Goal: Task Accomplishment & Management: Use online tool/utility

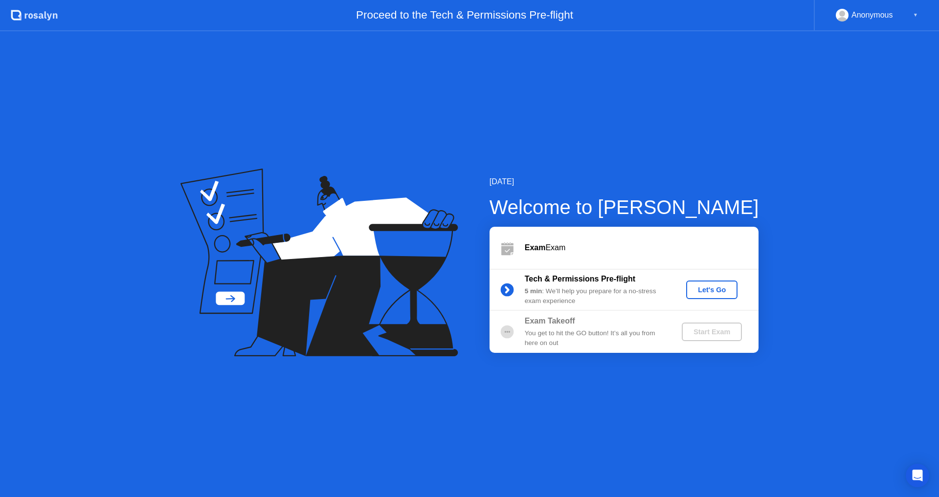
click at [712, 294] on div "Let's Go" at bounding box center [712, 290] width 44 height 8
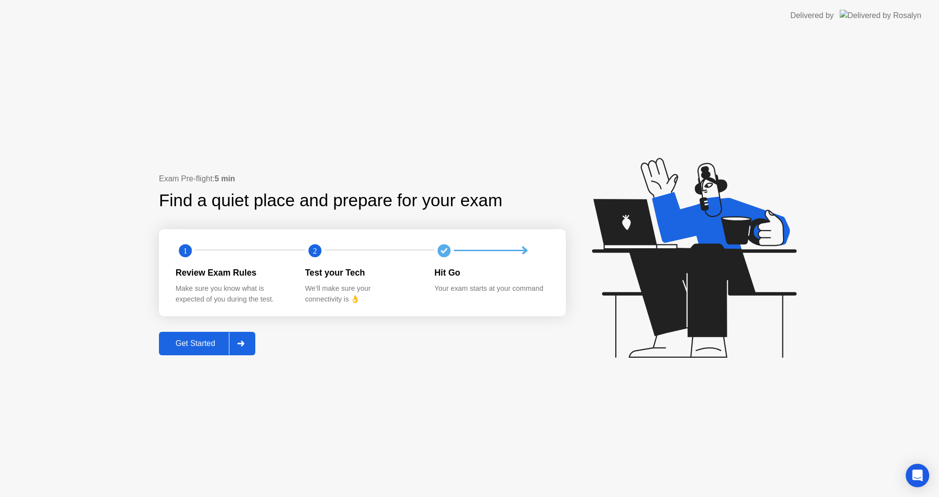
click at [210, 345] on div "Get Started" at bounding box center [195, 343] width 67 height 9
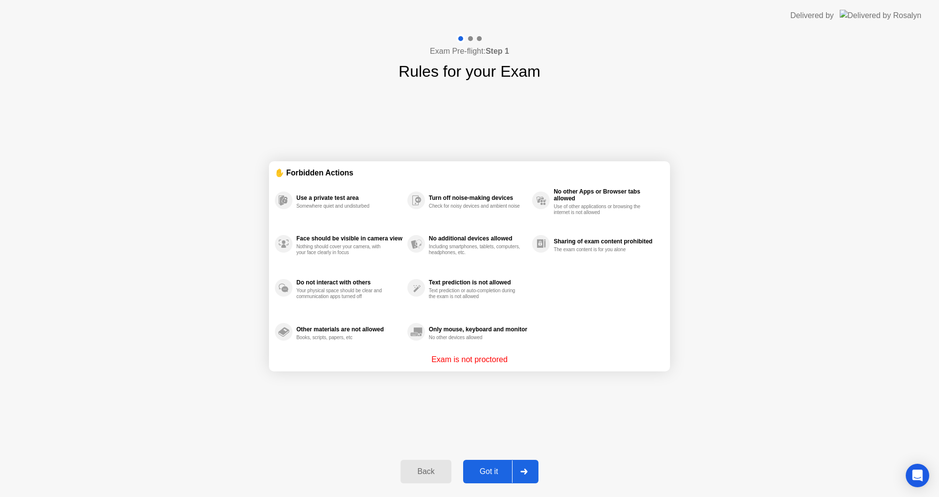
click at [476, 462] on button "Got it" at bounding box center [500, 471] width 75 height 23
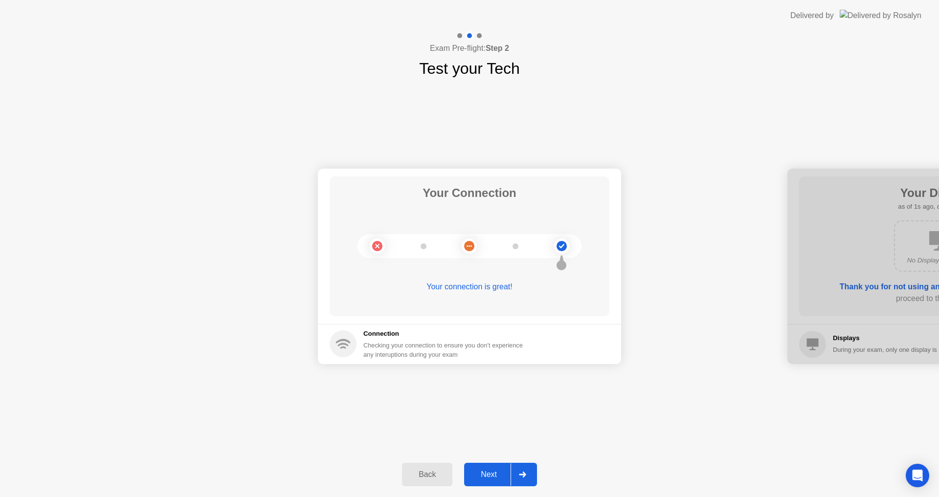
click at [473, 476] on div "Next" at bounding box center [489, 474] width 44 height 9
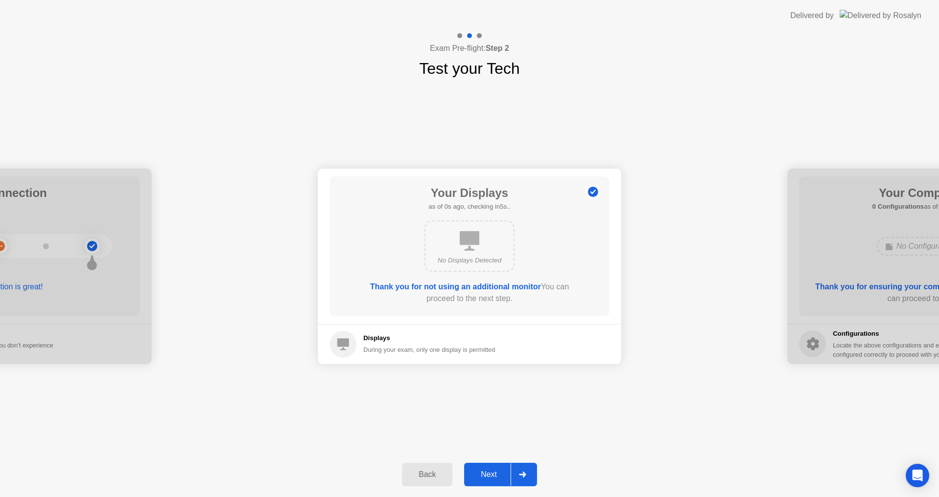
click at [473, 476] on div "Next" at bounding box center [489, 474] width 44 height 9
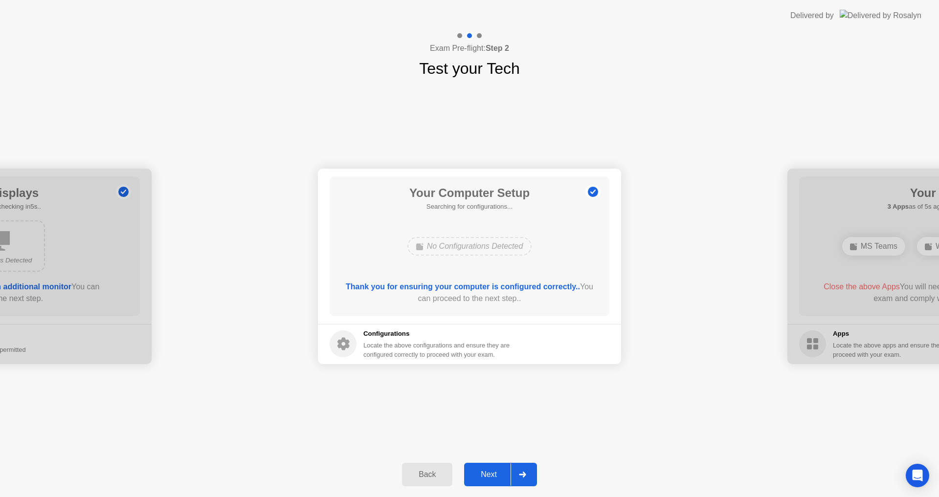
click at [473, 476] on div "Next" at bounding box center [489, 474] width 44 height 9
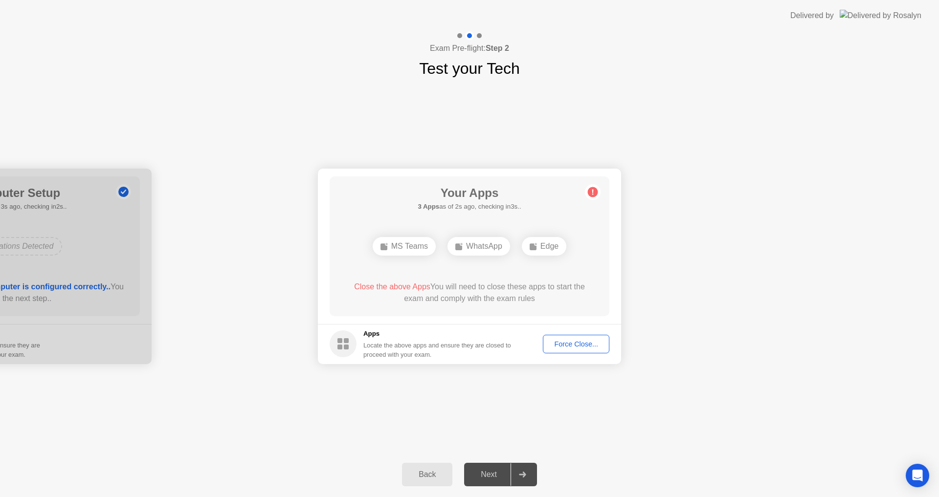
click at [555, 343] on div "Force Close..." at bounding box center [576, 344] width 60 height 8
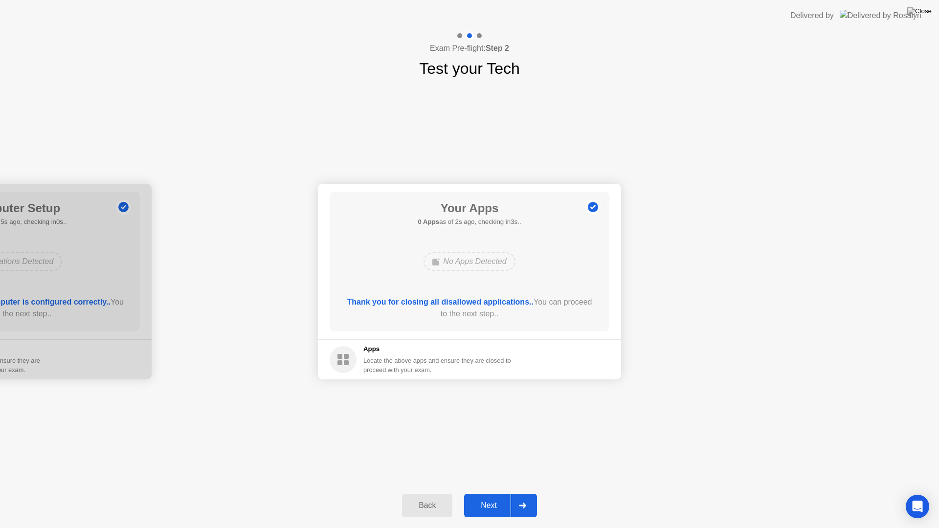
click at [492, 497] on button "Next" at bounding box center [500, 505] width 73 height 23
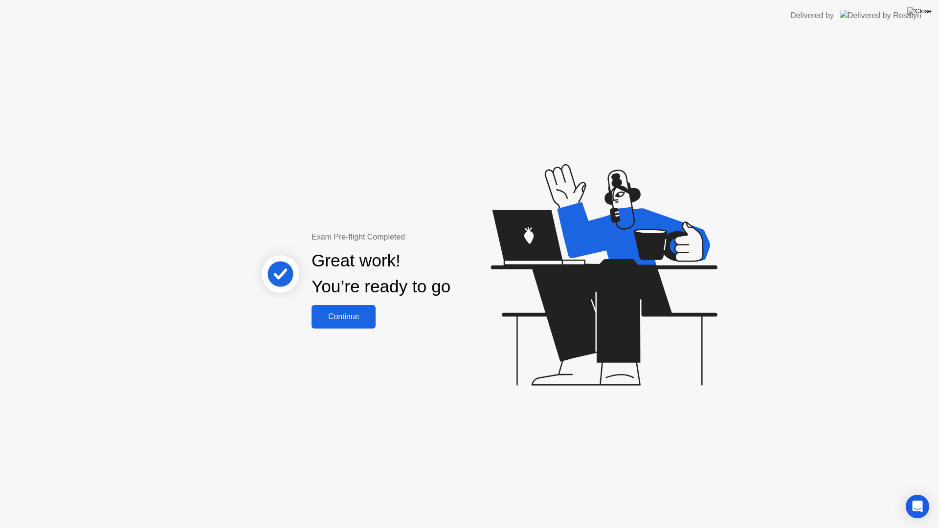
click at [308, 315] on div "Exam Pre-flight Completed Great work! You’re ready to go Continue" at bounding box center [381, 279] width 264 height 97
click at [325, 323] on button "Continue" at bounding box center [344, 316] width 64 height 23
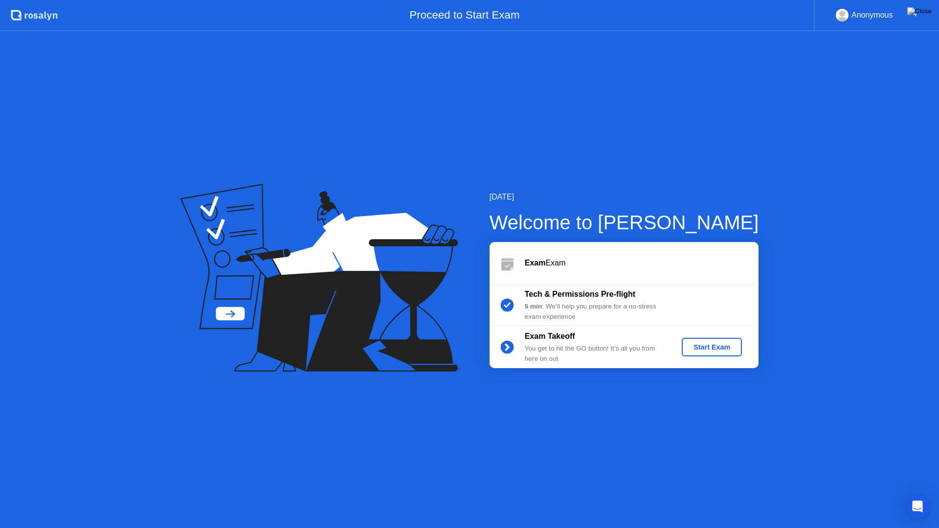
click at [698, 349] on div "Start Exam" at bounding box center [712, 347] width 52 height 8
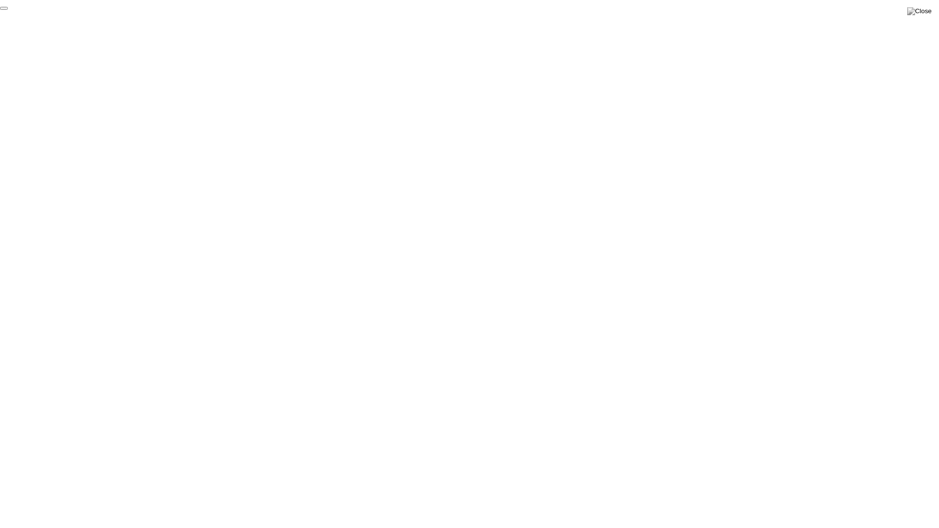
click div "End Proctoring Session"
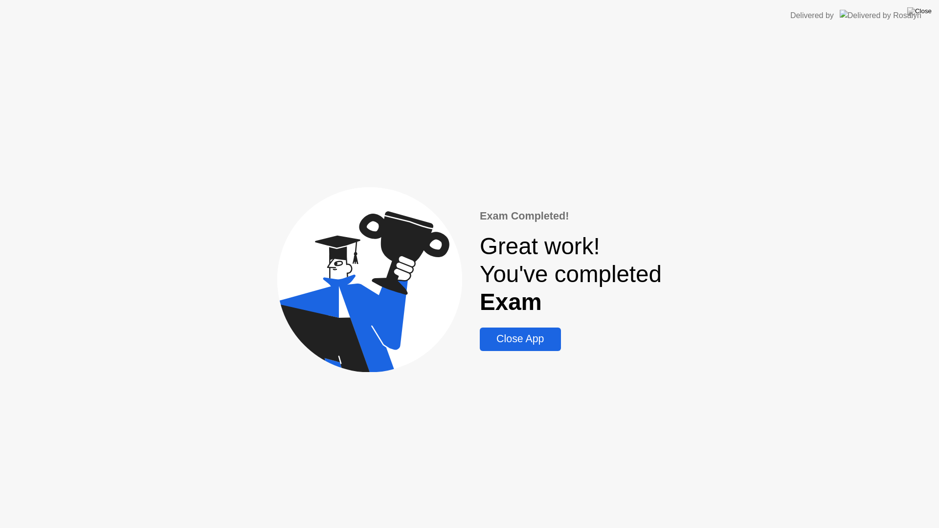
click at [527, 343] on div "Close App" at bounding box center [520, 339] width 75 height 12
